Goal: Communication & Community: Connect with others

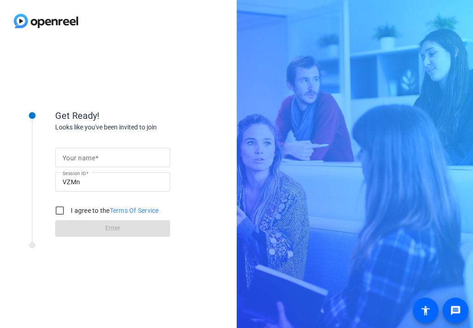
click at [98, 155] on span at bounding box center [96, 157] width 3 height 7
click at [98, 155] on input "Your name" at bounding box center [113, 157] width 100 height 11
click at [109, 157] on input "Your name" at bounding box center [113, 157] width 100 height 11
type input "Thuyvy Le"
click at [58, 208] on input "I agree to the Terms Of Service" at bounding box center [60, 210] width 18 height 18
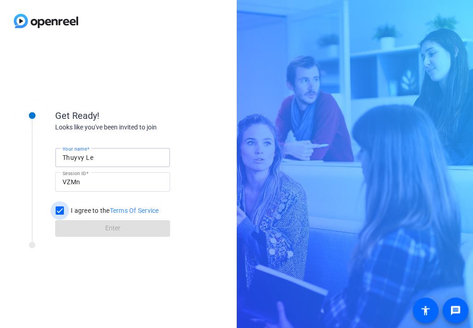
checkbox input "true"
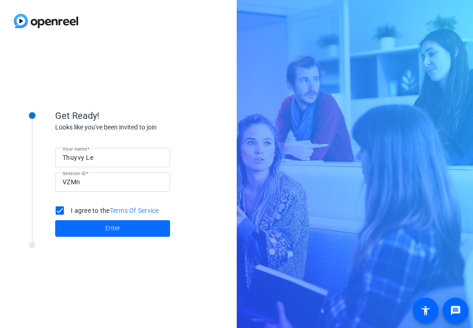
click at [75, 228] on span at bounding box center [112, 228] width 115 height 22
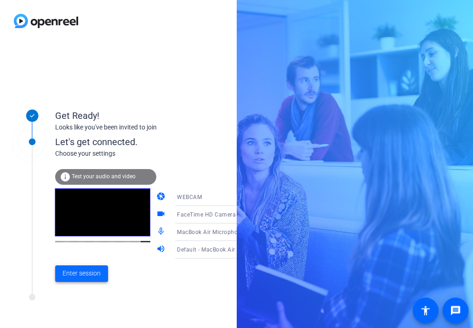
click at [86, 276] on span "Enter session" at bounding box center [82, 273] width 38 height 10
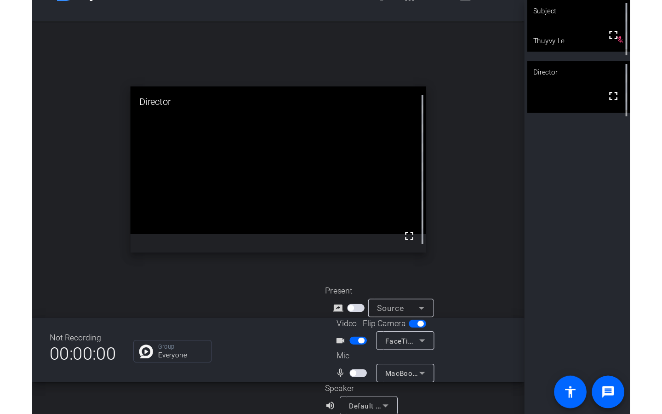
scroll to position [36, 0]
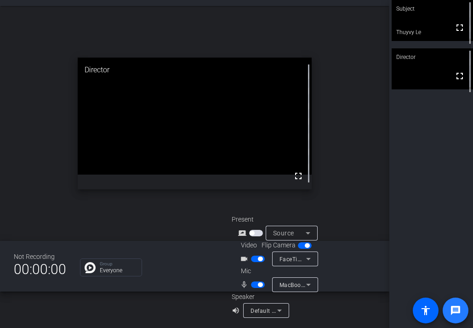
click at [454, 311] on mat-icon "message" at bounding box center [455, 310] width 11 height 11
click at [450, 69] on video at bounding box center [432, 68] width 81 height 41
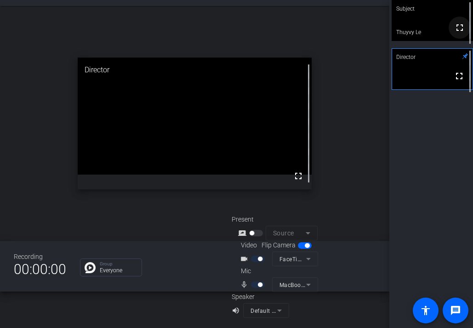
click at [455, 33] on mat-icon "fullscreen" at bounding box center [460, 27] width 11 height 11
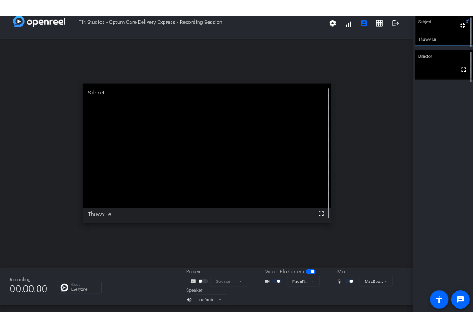
scroll to position [11, 0]
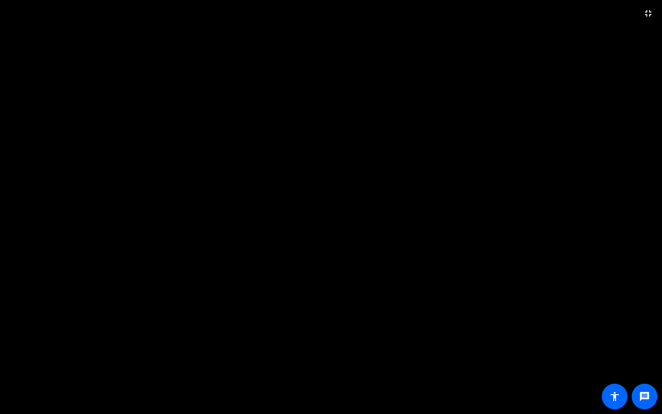
click at [405, 49] on video at bounding box center [331, 207] width 662 height 414
click at [473, 15] on mat-icon "fullscreen_exit" at bounding box center [648, 13] width 11 height 11
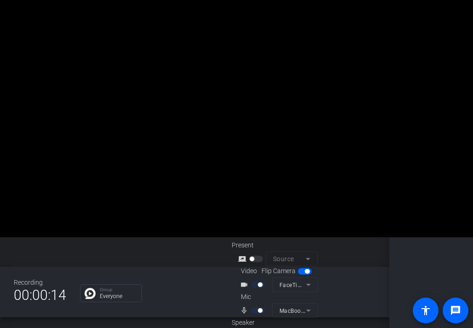
scroll to position [36, 0]
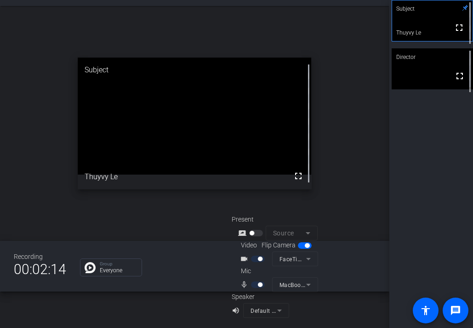
click at [304, 156] on video at bounding box center [195, 116] width 234 height 117
click at [349, 129] on div "open_in_new Subject fullscreen [PERSON_NAME]" at bounding box center [195, 123] width 390 height 235
click at [259, 156] on video at bounding box center [195, 116] width 234 height 117
click at [327, 94] on div "open_in_new Subject fullscreen [PERSON_NAME]" at bounding box center [195, 123] width 390 height 235
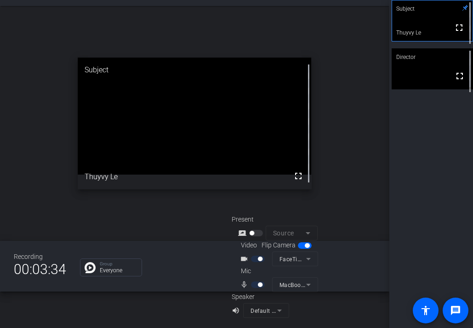
click at [339, 121] on div "open_in_new Subject fullscreen [PERSON_NAME]" at bounding box center [195, 123] width 390 height 235
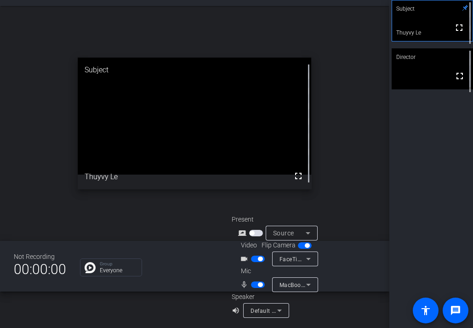
click at [422, 153] on div "Subject fullscreen Thuyvy Le Director fullscreen" at bounding box center [432, 164] width 84 height 328
click at [426, 89] on video at bounding box center [432, 68] width 81 height 41
